Goal: Download file/media

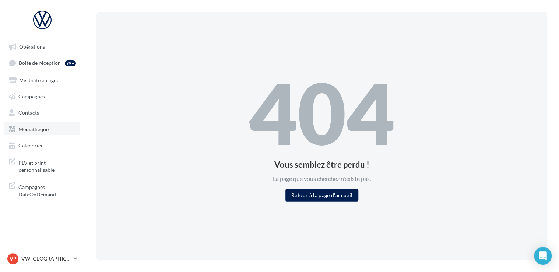
click at [36, 127] on span "Médiathèque" at bounding box center [33, 128] width 30 height 6
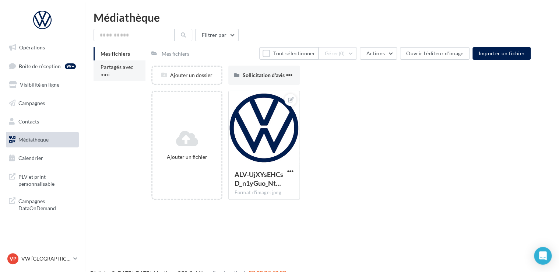
click at [102, 69] on span "Partagés avec moi" at bounding box center [116, 71] width 33 height 14
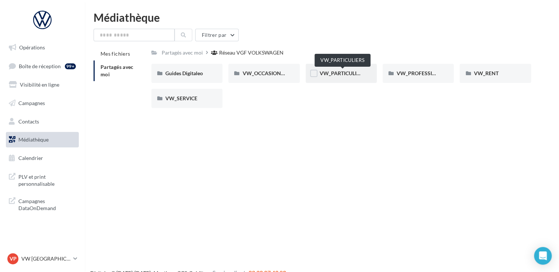
click at [333, 71] on span "VW_PARTICULIERS" at bounding box center [342, 73] width 46 height 6
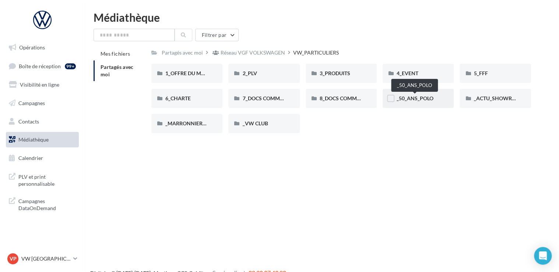
click at [415, 100] on span "_50_ANS_POLO" at bounding box center [414, 98] width 37 height 6
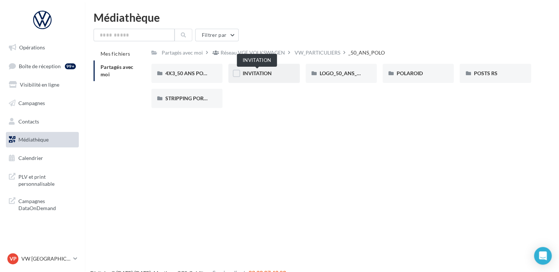
click at [258, 75] on span "INVITATION" at bounding box center [256, 73] width 29 height 6
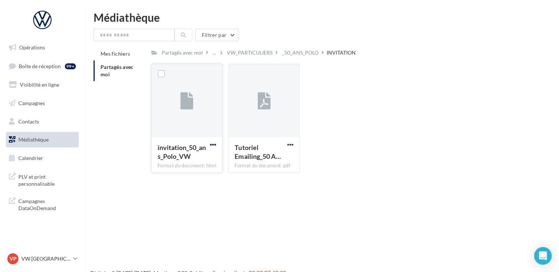
click at [210, 143] on span "button" at bounding box center [213, 144] width 6 height 6
click at [202, 157] on button "Télécharger" at bounding box center [181, 158] width 74 height 19
click at [296, 50] on div "_50_ANS_POLO" at bounding box center [300, 52] width 36 height 7
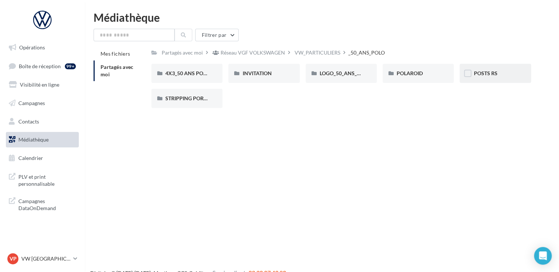
click at [476, 77] on div "POSTS RS" at bounding box center [494, 73] width 43 height 7
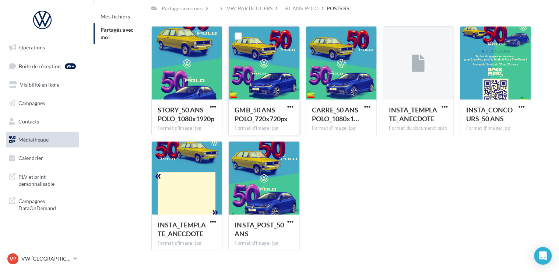
scroll to position [53, 0]
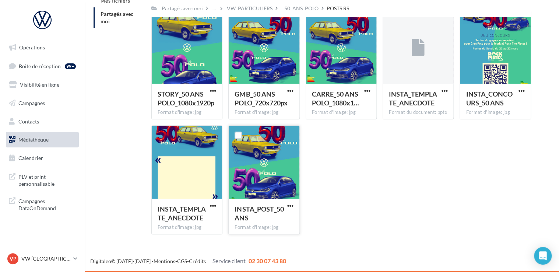
click at [262, 151] on div at bounding box center [263, 162] width 70 height 74
click at [212, 90] on span "button" at bounding box center [213, 91] width 6 height 6
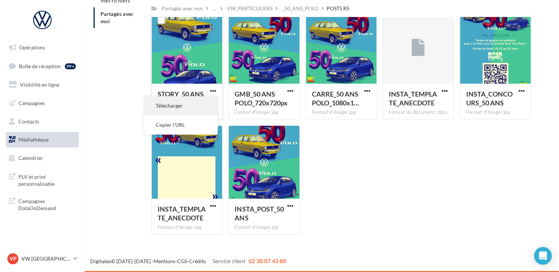
click at [204, 102] on button "Télécharger" at bounding box center [181, 105] width 74 height 19
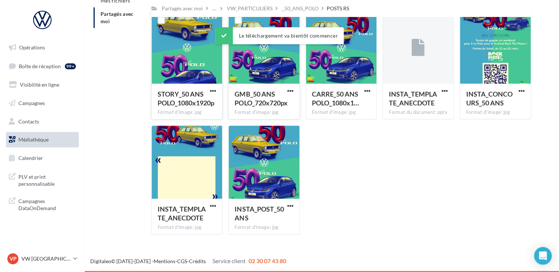
click at [286, 89] on button "button" at bounding box center [290, 91] width 9 height 7
click at [280, 103] on button "Télécharger" at bounding box center [258, 105] width 74 height 19
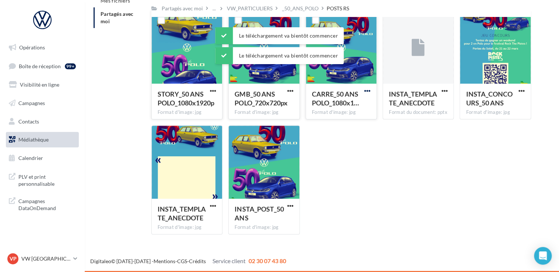
click at [370, 89] on span "button" at bounding box center [367, 91] width 6 height 6
click at [344, 105] on button "Télécharger" at bounding box center [335, 105] width 74 height 19
click at [523, 91] on span "button" at bounding box center [521, 91] width 6 height 6
click at [498, 104] on button "Télécharger" at bounding box center [489, 105] width 74 height 19
click at [291, 203] on span "button" at bounding box center [290, 205] width 6 height 6
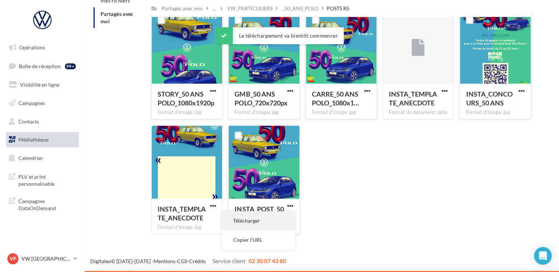
click at [274, 219] on button "Télécharger" at bounding box center [258, 220] width 74 height 19
click at [298, 8] on div "_50_ANS_POLO" at bounding box center [300, 8] width 36 height 7
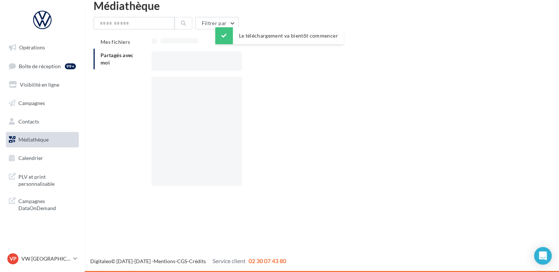
scroll to position [12, 0]
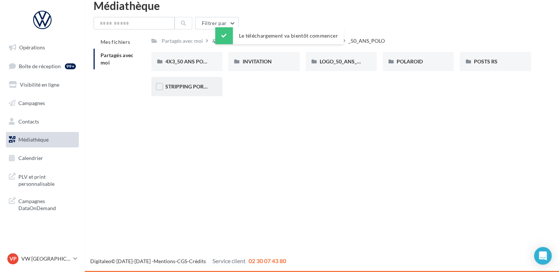
click at [188, 89] on span "STRIPPING PORTIERE" at bounding box center [191, 86] width 52 height 6
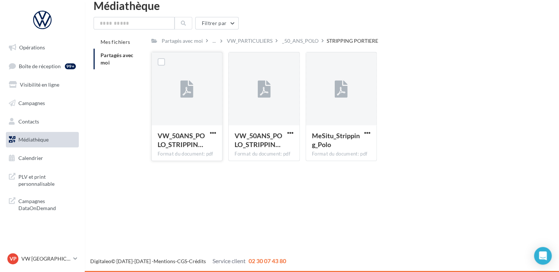
click at [188, 92] on icon at bounding box center [186, 89] width 13 height 17
click at [374, 132] on div "MeSitu_Stripping_Polo Format du document: pdf" at bounding box center [341, 142] width 70 height 35
click at [365, 131] on span "button" at bounding box center [367, 133] width 6 height 6
click at [340, 147] on button "Télécharger" at bounding box center [335, 147] width 74 height 19
click at [295, 39] on div "_50_ANS_POLO" at bounding box center [300, 40] width 36 height 7
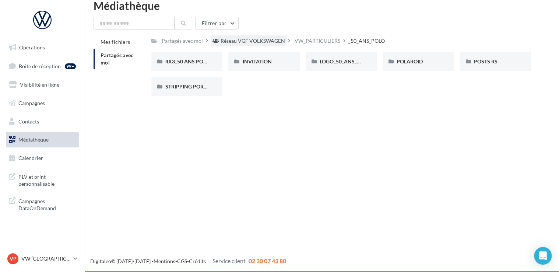
click at [274, 37] on div "Réseau VGF VOLKSWAGEN" at bounding box center [248, 40] width 75 height 11
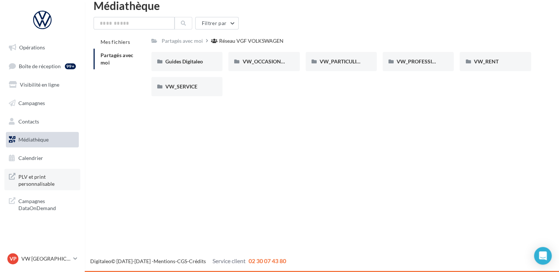
click at [32, 181] on span "PLV et print personnalisable" at bounding box center [46, 179] width 57 height 16
